Goal: Find specific fact: Find contact information

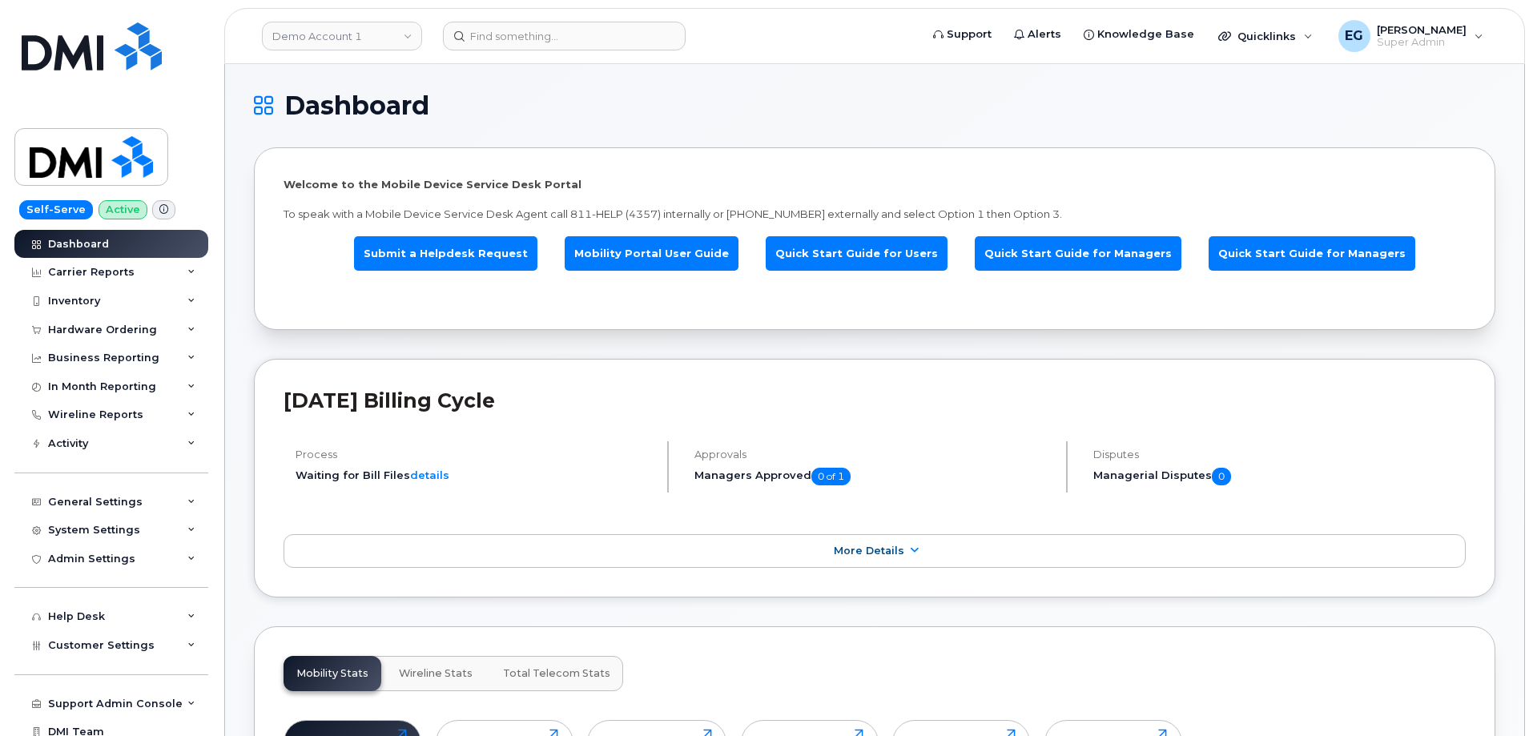
click at [501, 53] on header "Demo Account 1 Support Alerts Knowledge Base Quicklinks Suspend / Cancel Device…" at bounding box center [874, 36] width 1301 height 56
click at [502, 52] on header "Demo Account 1 Support Alerts Knowledge Base Quicklinks Suspend / Cancel Device…" at bounding box center [874, 36] width 1301 height 56
click at [502, 51] on header "Demo Account 1 Support Alerts Knowledge Base Quicklinks Suspend / Cancel Device…" at bounding box center [874, 36] width 1301 height 56
click at [509, 42] on input at bounding box center [564, 36] width 243 height 29
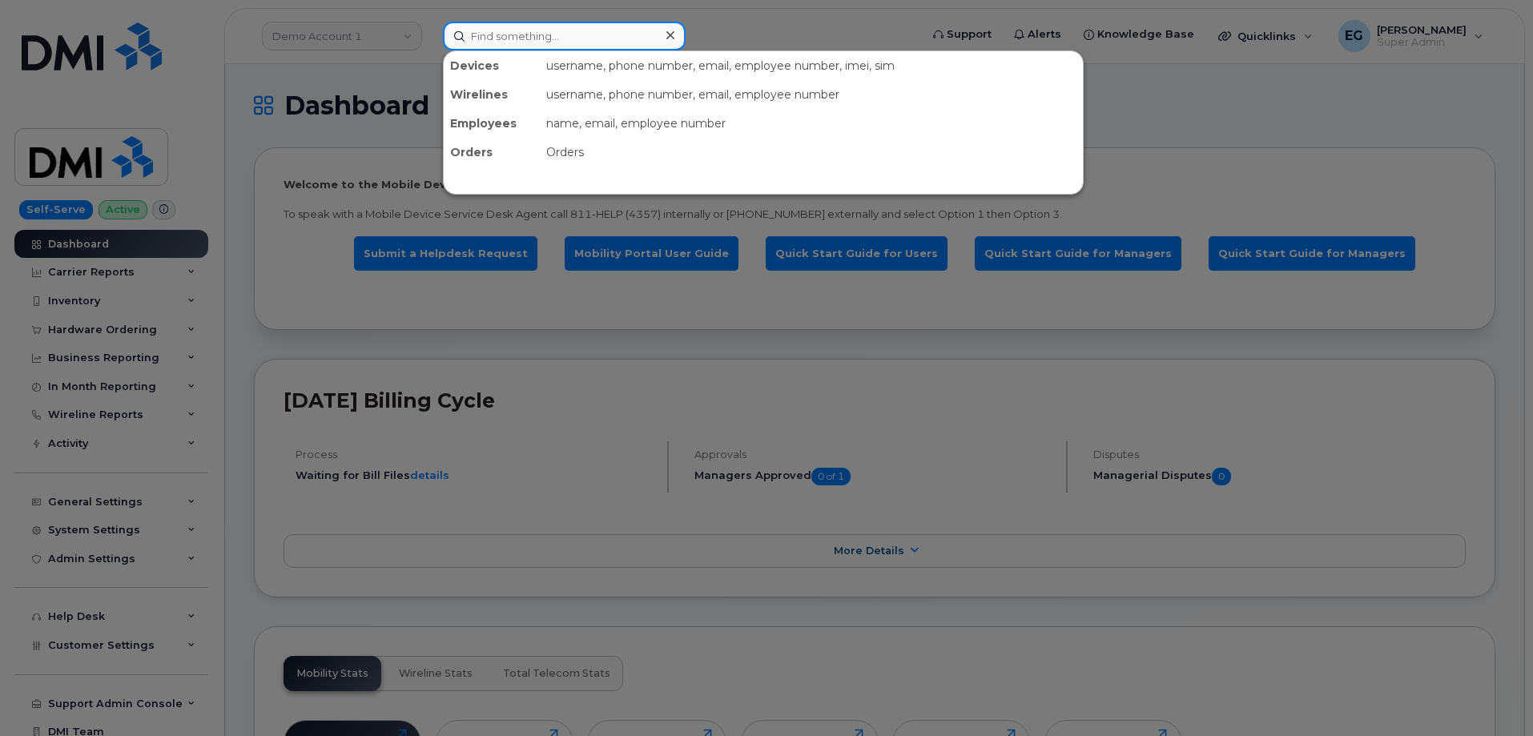
paste input "352472596000047"
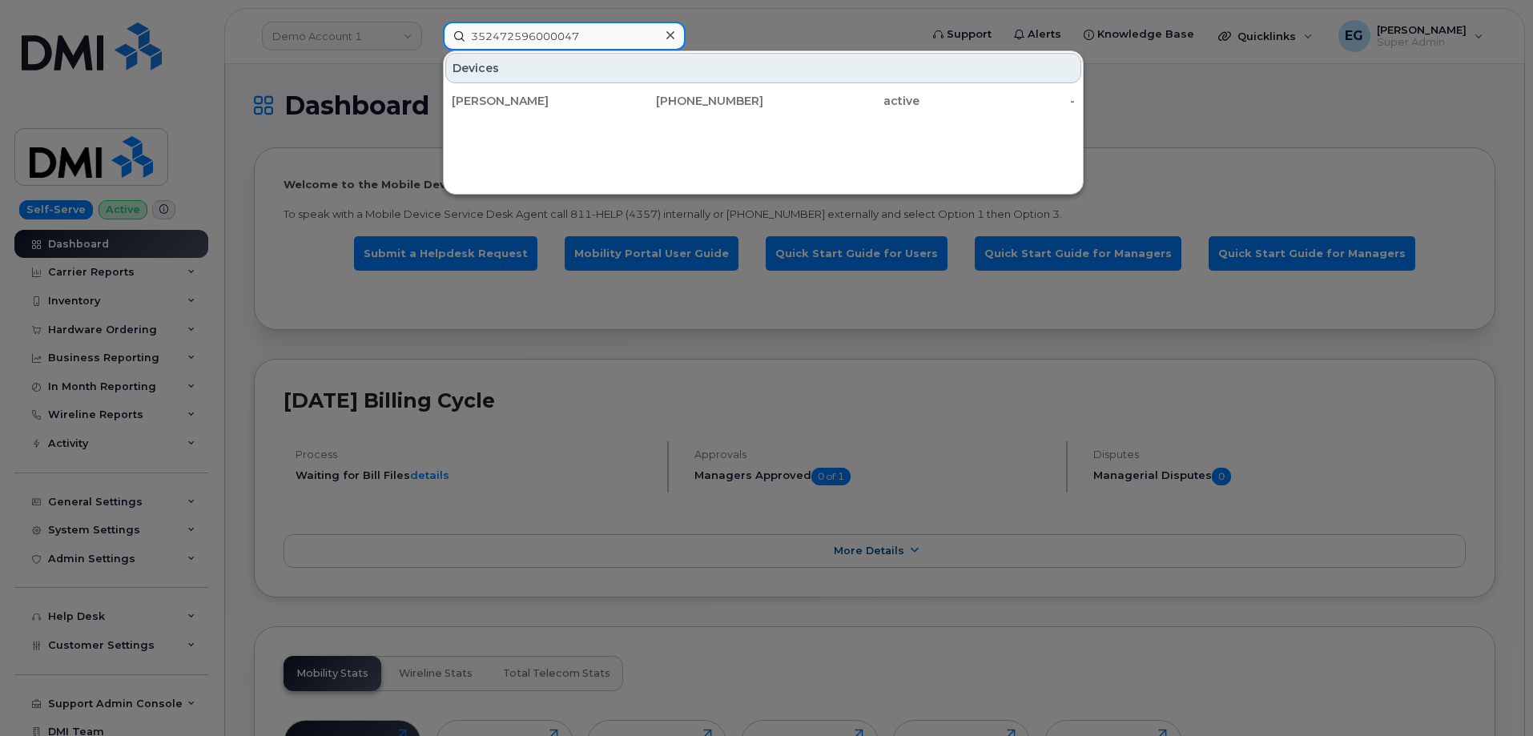
type input "352472596000047"
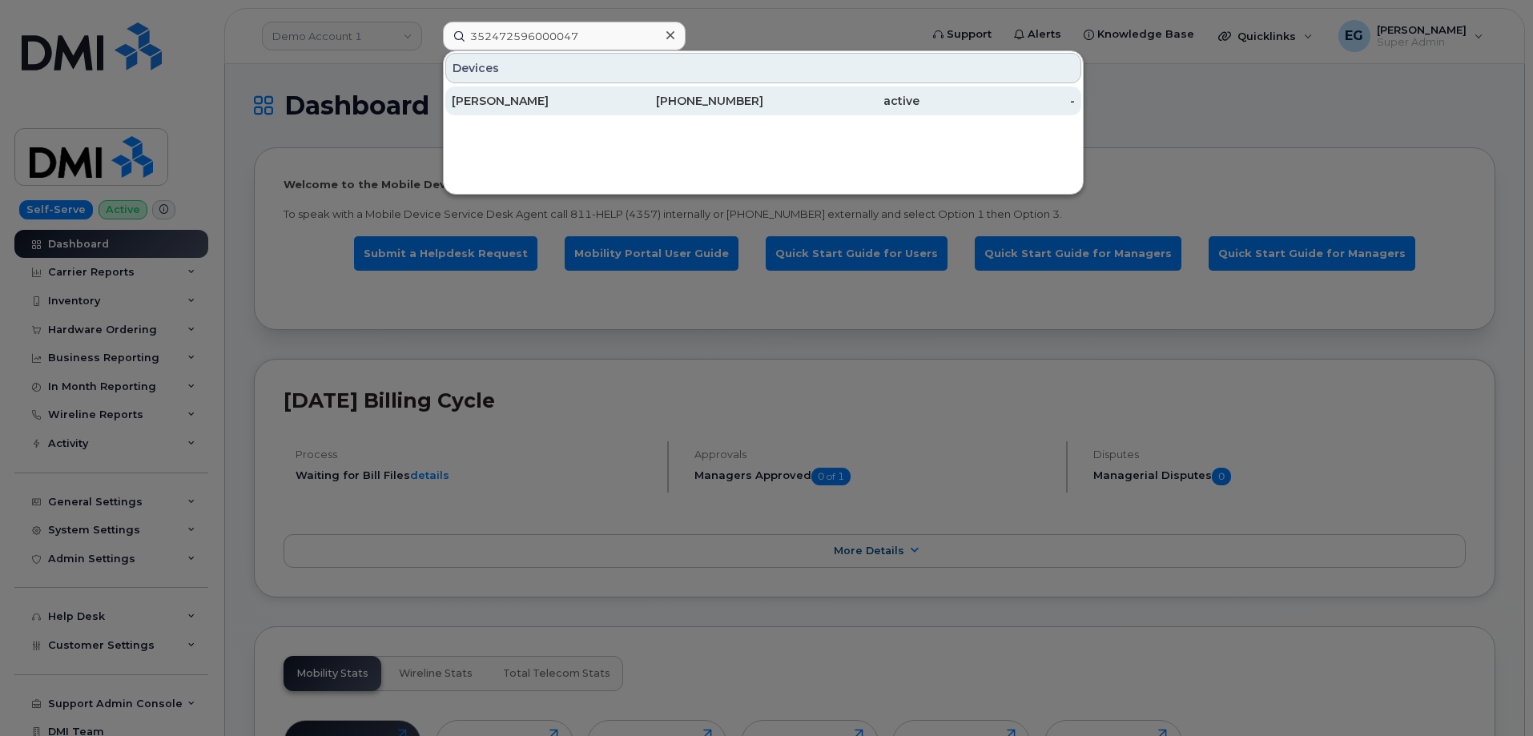
click at [713, 105] on div "864-275-3455" at bounding box center [686, 101] width 156 height 16
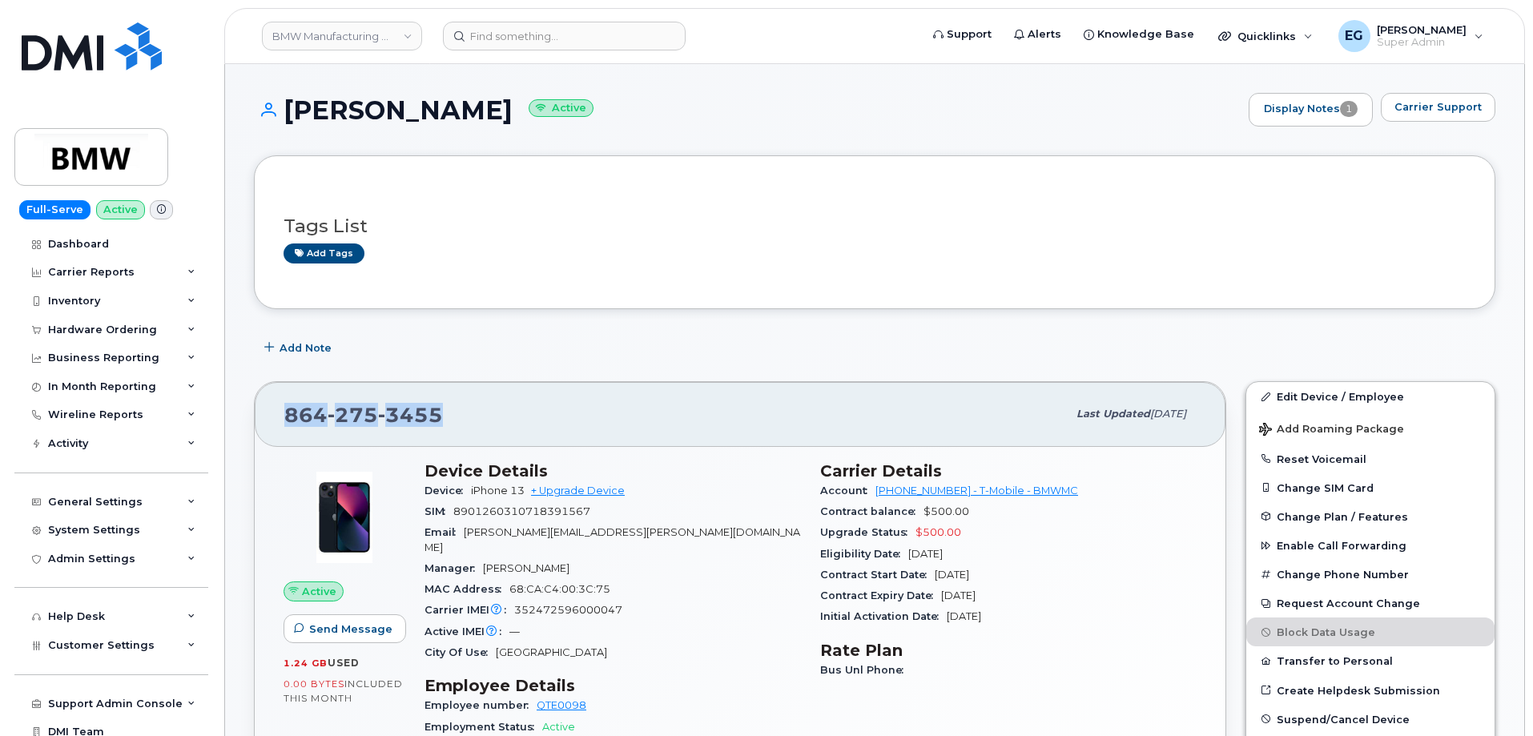
drag, startPoint x: 458, startPoint y: 430, endPoint x: 289, endPoint y: 429, distance: 169.1
click at [289, 429] on div "[PHONE_NUMBER]" at bounding box center [675, 414] width 783 height 34
copy span "[PHONE_NUMBER]"
